Goal: Information Seeking & Learning: Learn about a topic

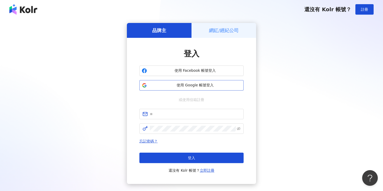
click at [180, 83] on span "使用 Google 帳號登入" at bounding box center [195, 85] width 92 height 5
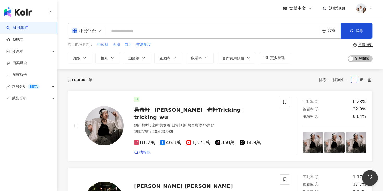
click at [228, 33] on input "search" at bounding box center [212, 31] width 209 height 10
paste input "**********"
type input "**********"
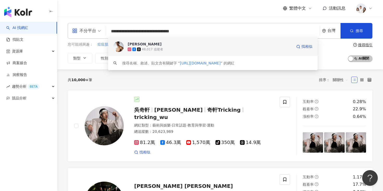
click at [224, 44] on span "[PERSON_NAME]" at bounding box center [210, 43] width 165 height 5
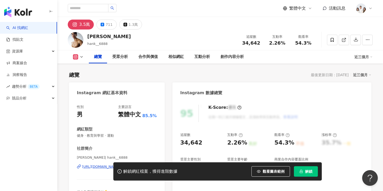
click at [308, 173] on span "解鎖" at bounding box center [308, 171] width 7 height 4
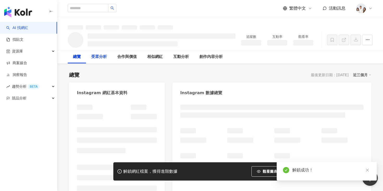
click at [104, 57] on div "受眾分析" at bounding box center [99, 57] width 16 height 6
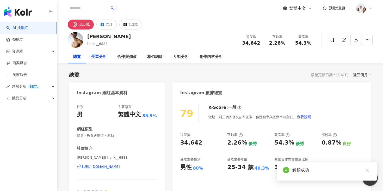
click at [104, 56] on div "受眾分析" at bounding box center [99, 57] width 16 height 6
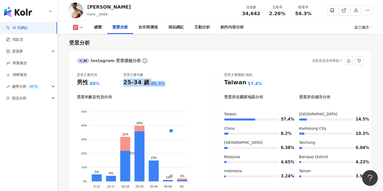
drag, startPoint x: 124, startPoint y: 81, endPoint x: 166, endPoint y: 80, distance: 42.5
click at [166, 80] on div "25-34 歲 40.3%" at bounding box center [146, 82] width 46 height 8
copy div "25-34 歲"
drag, startPoint x: 98, startPoint y: 84, endPoint x: 73, endPoint y: 84, distance: 24.2
click at [73, 84] on div "受眾主要性別 男性 80% 受眾主要年齡 25-34 歲 40.3% 受眾年齡及性別分布 男性 女性 50% 50% 40% 40% 30% 30% 20% …" at bounding box center [220, 134] width 302 height 135
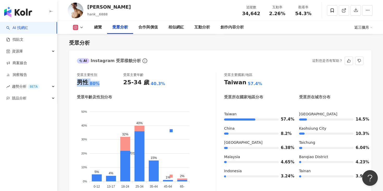
copy div "男性 80%"
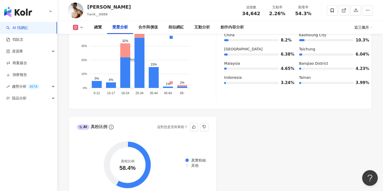
scroll to position [508, 0]
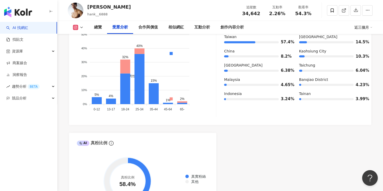
drag, startPoint x: 121, startPoint y: 109, endPoint x: 132, endPoint y: 109, distance: 10.2
click at [132, 109] on icon "男性 女性 50% 50% 40% 40% 30% 30% 20% 20% 10% 10% 0% 0% 5% 4% 32% 40% 15% 1% 2% 0-1…" at bounding box center [146, 70] width 139 height 86
drag, startPoint x: 242, startPoint y: 12, endPoint x: 258, endPoint y: 12, distance: 15.6
click at [258, 12] on div "34,642" at bounding box center [251, 13] width 20 height 5
copy span "34,642"
